Goal: Information Seeking & Learning: Learn about a topic

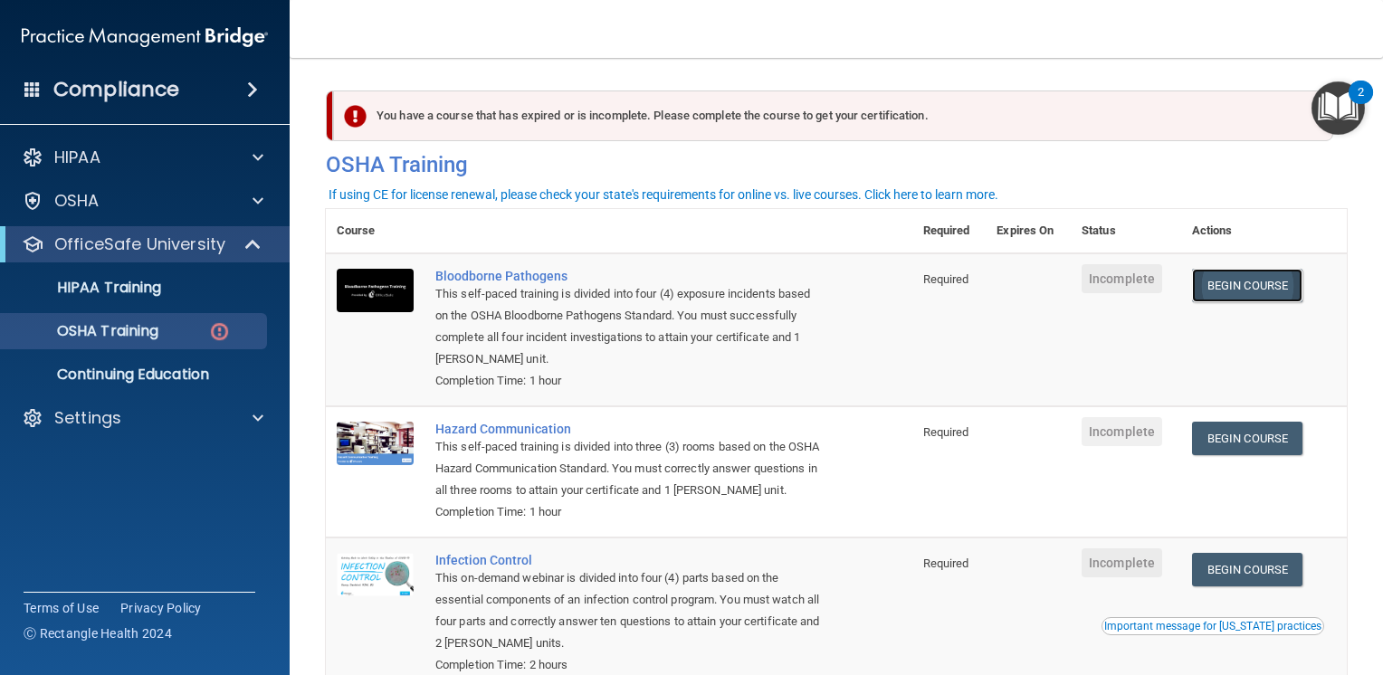
click at [1236, 286] on link "Begin Course" at bounding box center [1247, 285] width 110 height 33
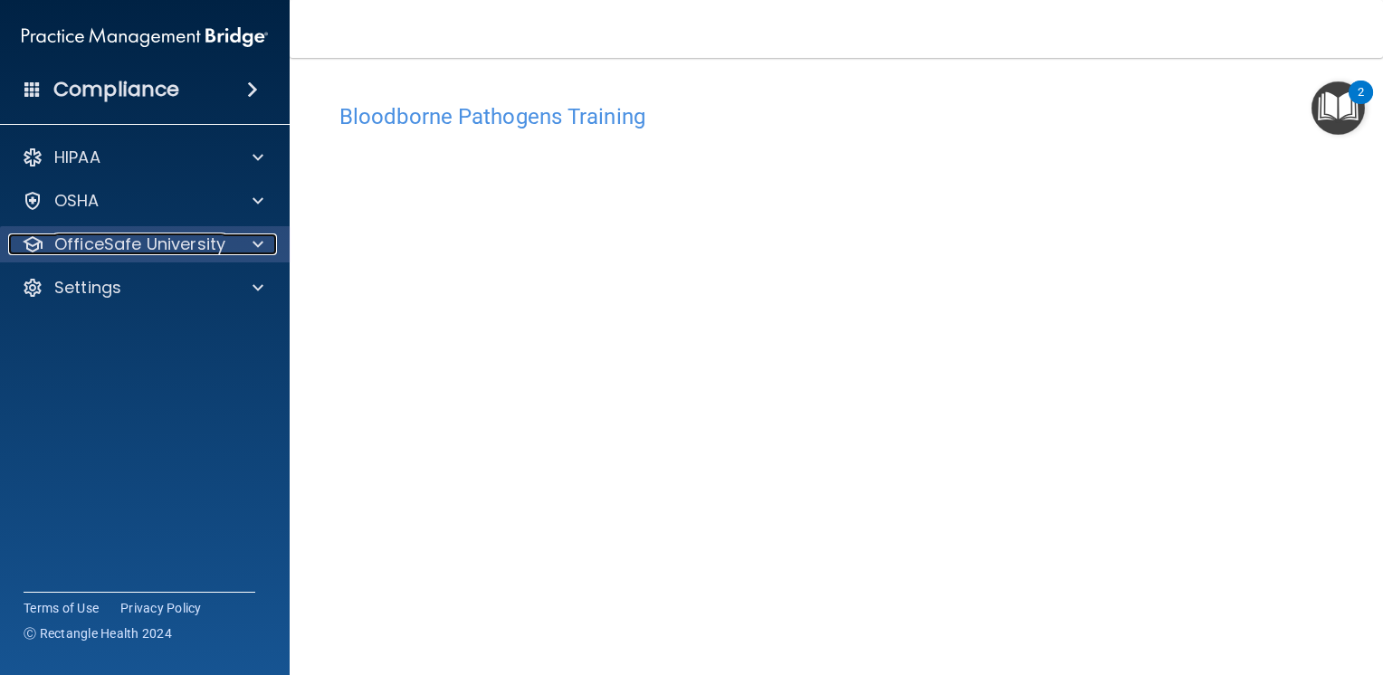
click at [110, 245] on p "OfficeSafe University" at bounding box center [139, 244] width 171 height 22
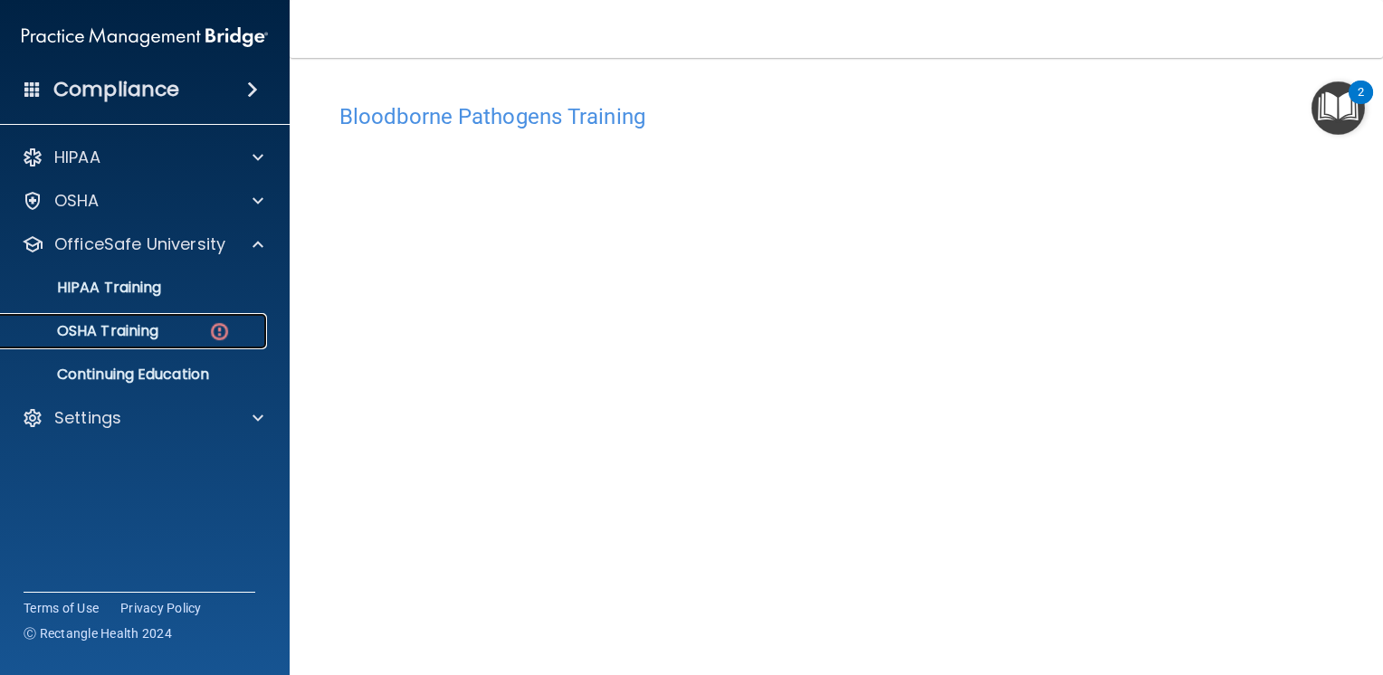
click at [147, 334] on p "OSHA Training" at bounding box center [85, 331] width 147 height 18
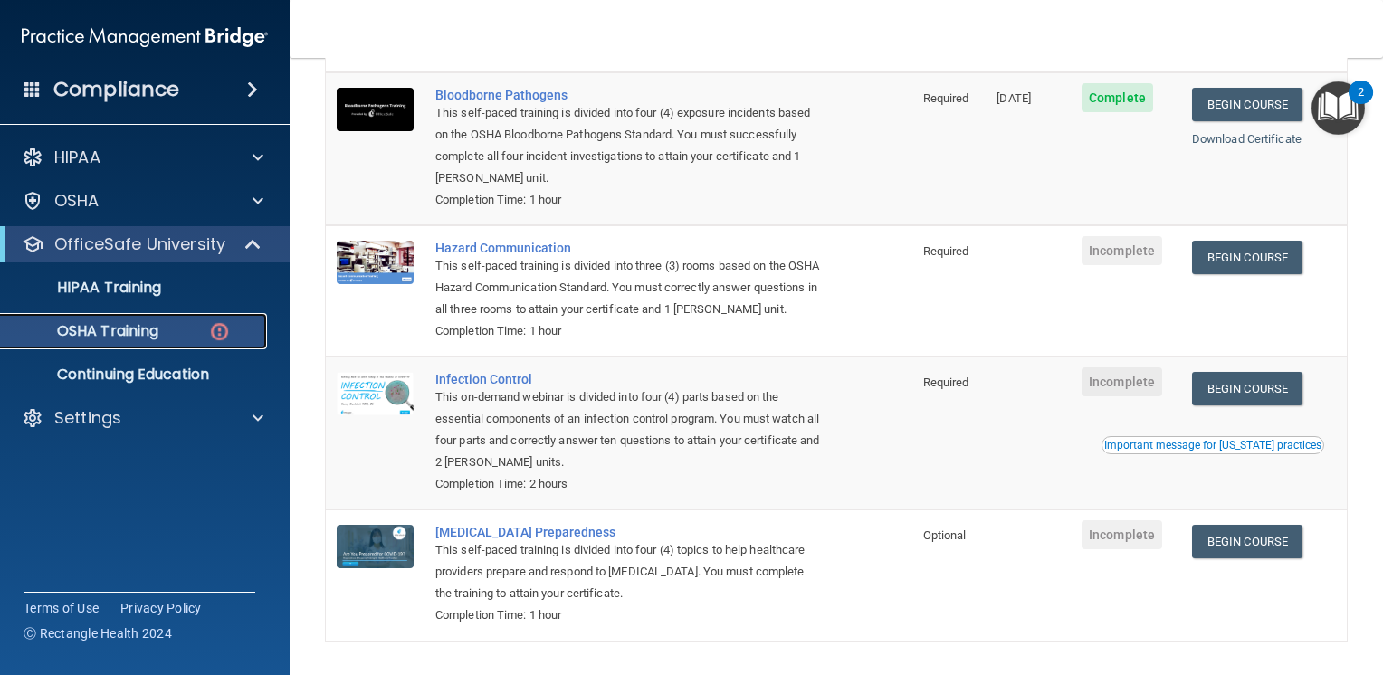
scroll to position [264, 0]
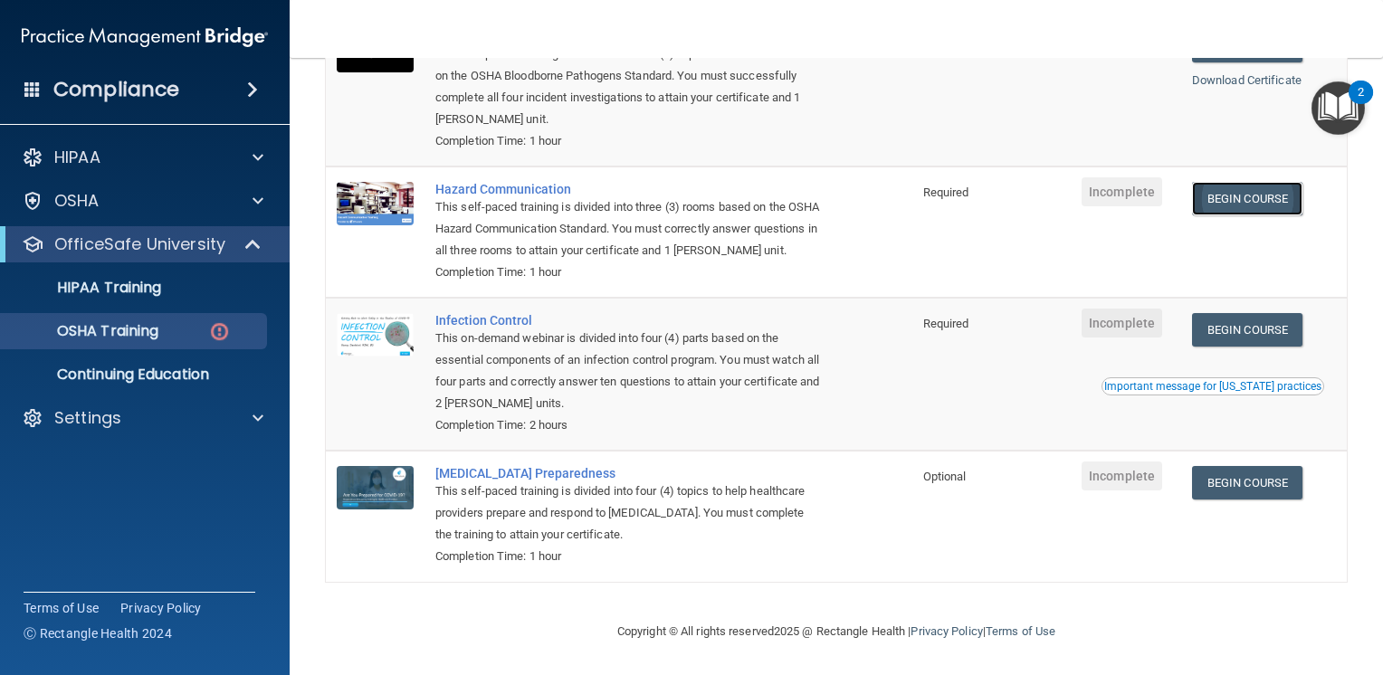
click at [1263, 182] on link "Begin Course" at bounding box center [1247, 198] width 110 height 33
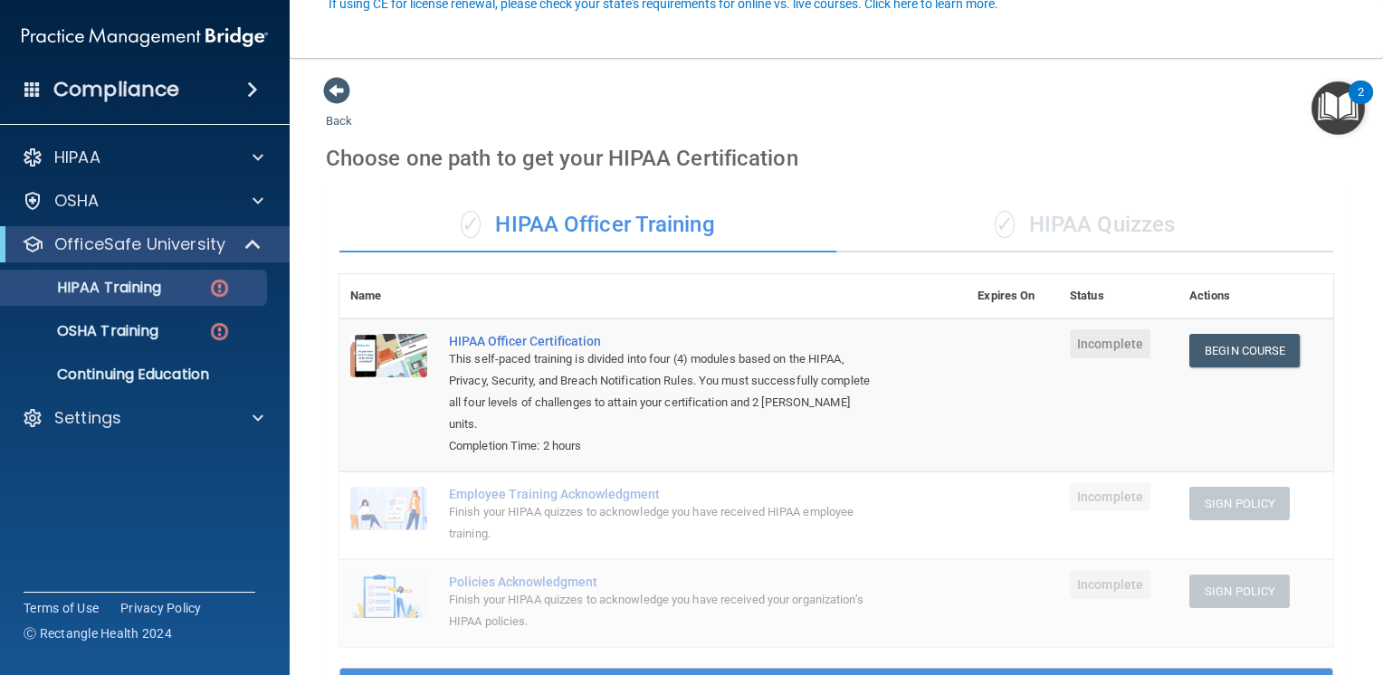
scroll to position [181, 0]
